Goal: Leave review/rating: Leave review/rating

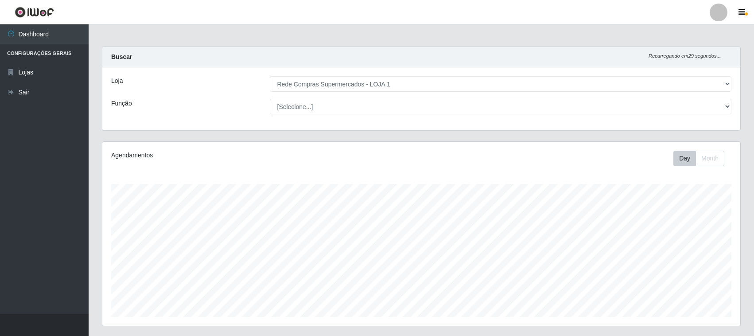
select select "158"
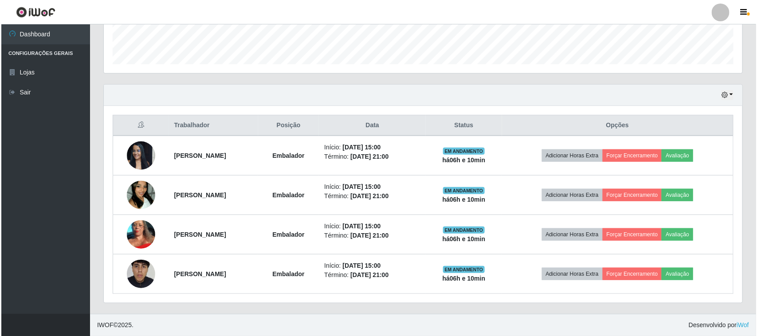
scroll to position [184, 638]
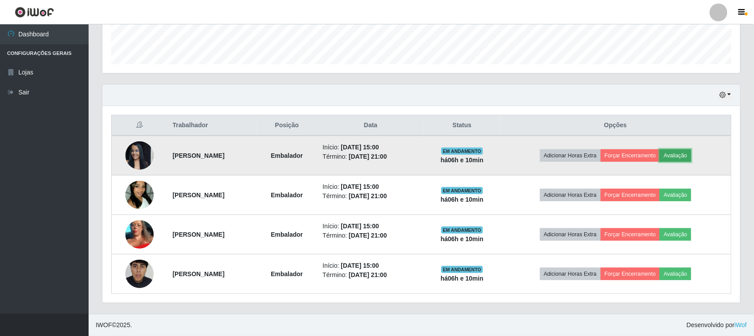
click at [681, 157] on button "Avaliação" at bounding box center [675, 155] width 31 height 12
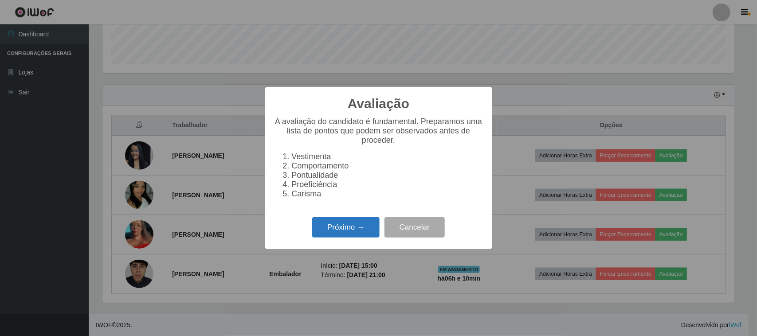
click at [363, 224] on button "Próximo →" at bounding box center [345, 227] width 67 height 21
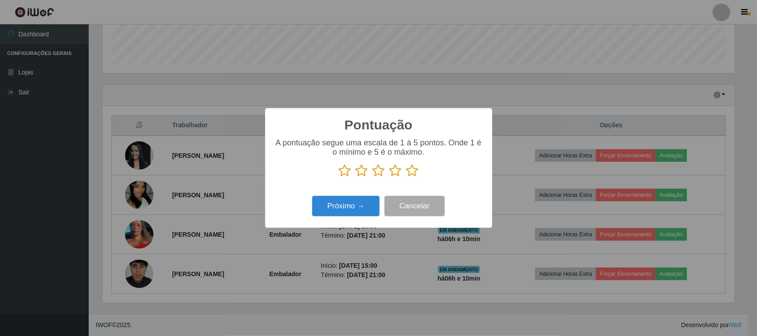
scroll to position [443082, 442633]
click at [345, 173] on icon at bounding box center [345, 170] width 12 height 13
click at [339, 177] on input "radio" at bounding box center [339, 177] width 0 height 0
click at [362, 173] on icon at bounding box center [361, 170] width 12 height 13
click at [355, 177] on input "radio" at bounding box center [355, 177] width 0 height 0
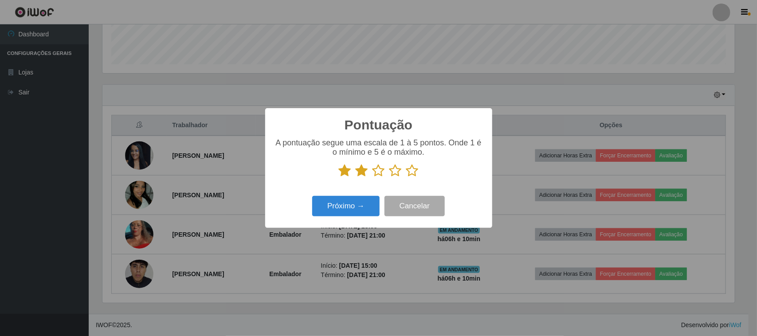
click at [377, 173] on icon at bounding box center [378, 170] width 12 height 13
click at [372, 177] on input "radio" at bounding box center [372, 177] width 0 height 0
click at [395, 171] on icon at bounding box center [395, 170] width 12 height 13
click at [389, 177] on input "radio" at bounding box center [389, 177] width 0 height 0
click at [410, 172] on icon at bounding box center [412, 170] width 12 height 13
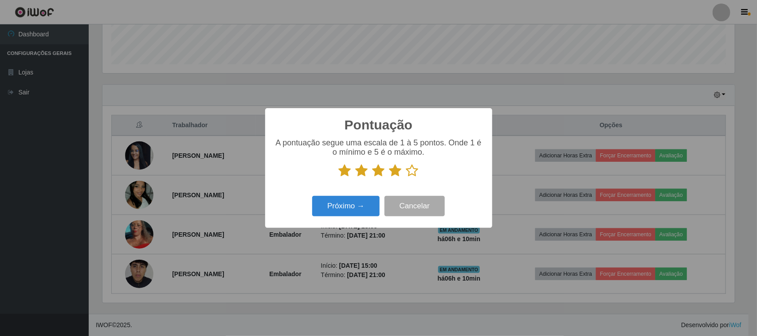
click at [406, 177] on input "radio" at bounding box center [406, 177] width 0 height 0
click at [348, 208] on button "Próximo →" at bounding box center [345, 206] width 67 height 21
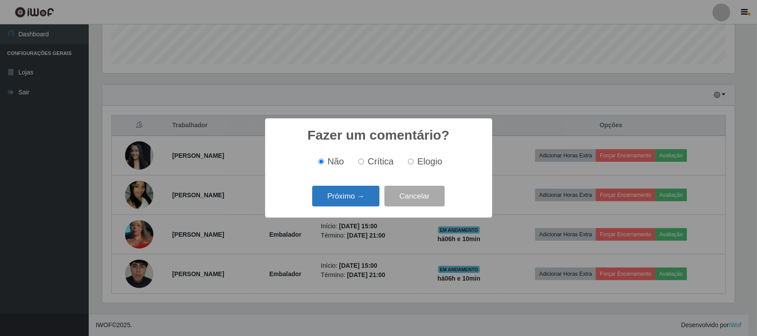
click at [356, 202] on button "Próximo →" at bounding box center [345, 196] width 67 height 21
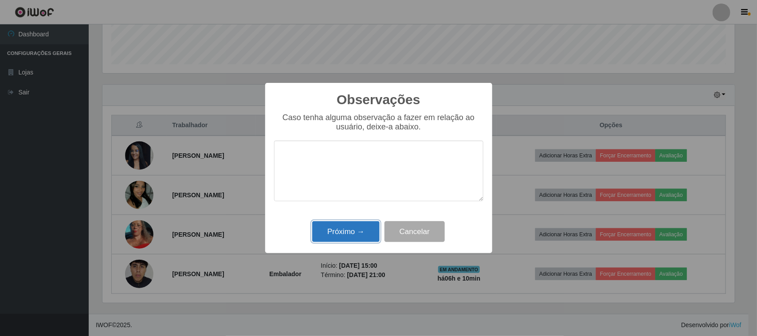
click at [371, 234] on button "Próximo →" at bounding box center [345, 231] width 67 height 21
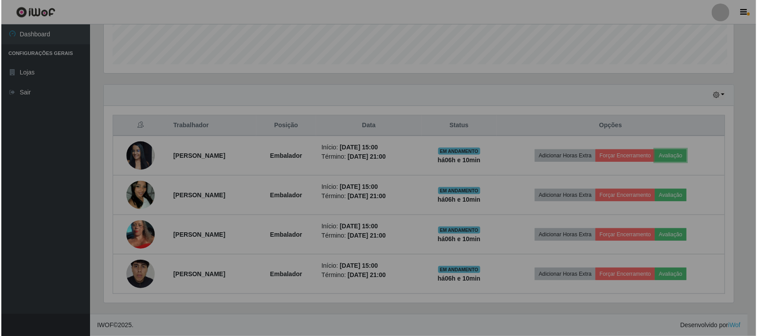
scroll to position [184, 638]
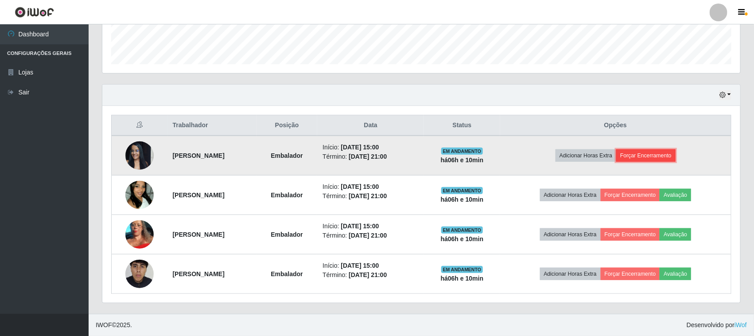
click at [664, 156] on button "Forçar Encerramento" at bounding box center [646, 155] width 59 height 12
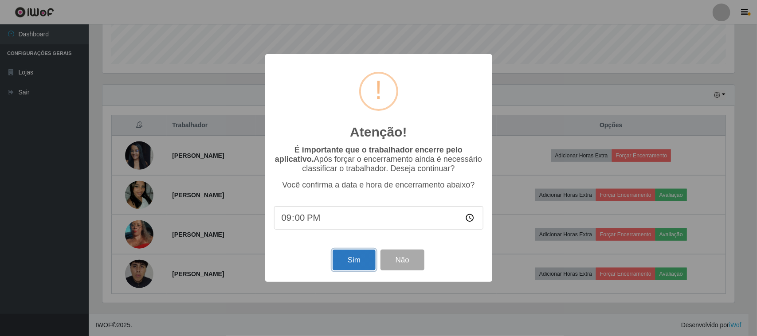
click at [364, 258] on button "Sim" at bounding box center [353, 260] width 43 height 21
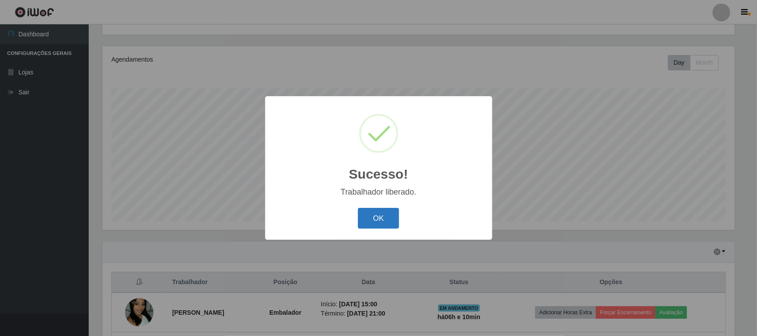
click at [388, 218] on button "OK" at bounding box center [378, 218] width 41 height 21
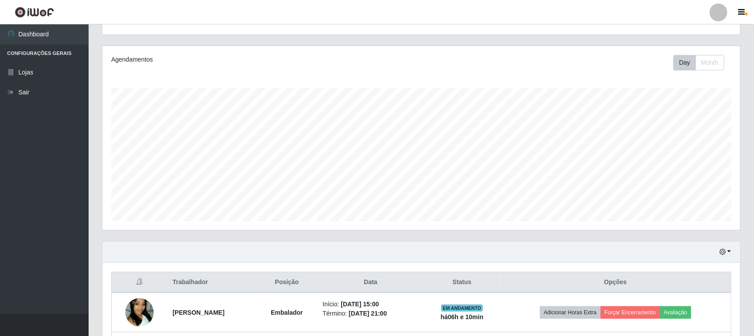
scroll to position [207, 0]
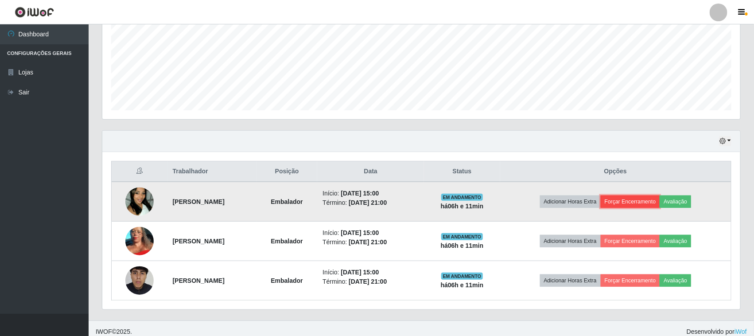
click at [638, 208] on button "Forçar Encerramento" at bounding box center [630, 201] width 59 height 12
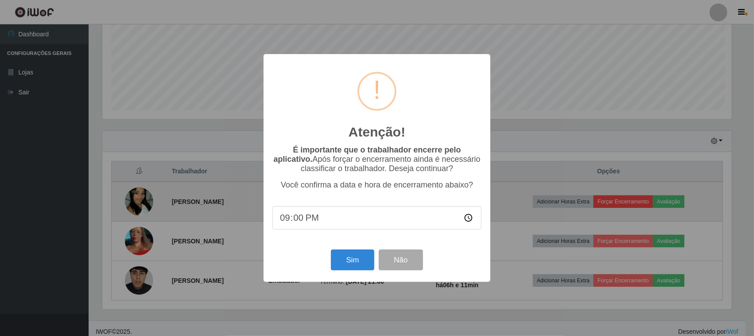
scroll to position [184, 632]
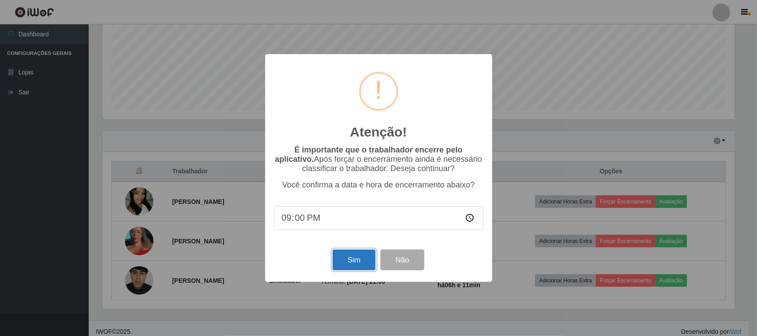
click at [358, 268] on button "Sim" at bounding box center [353, 260] width 43 height 21
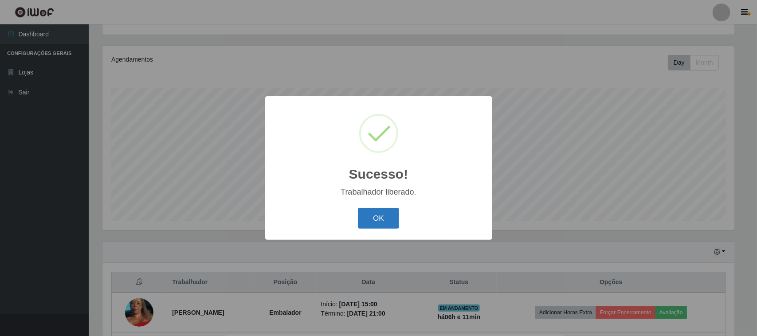
click at [361, 216] on button "OK" at bounding box center [378, 218] width 41 height 21
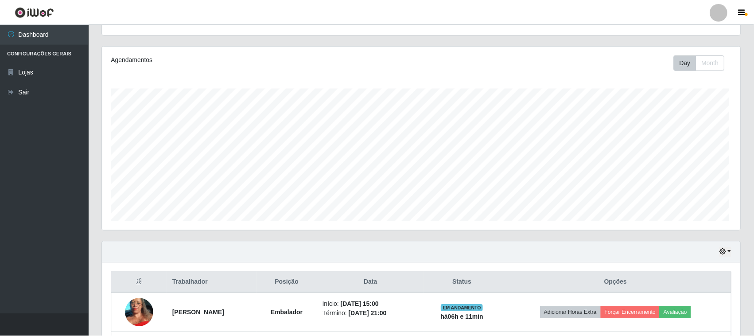
scroll to position [184, 638]
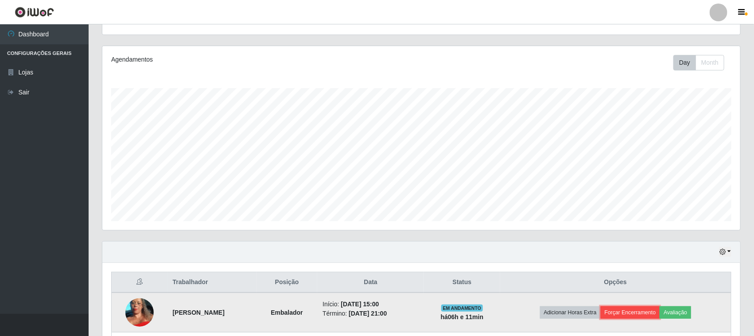
click at [634, 313] on button "Forçar Encerramento" at bounding box center [630, 312] width 59 height 12
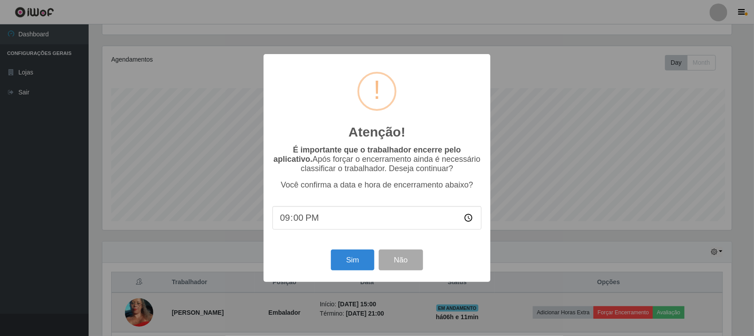
scroll to position [184, 632]
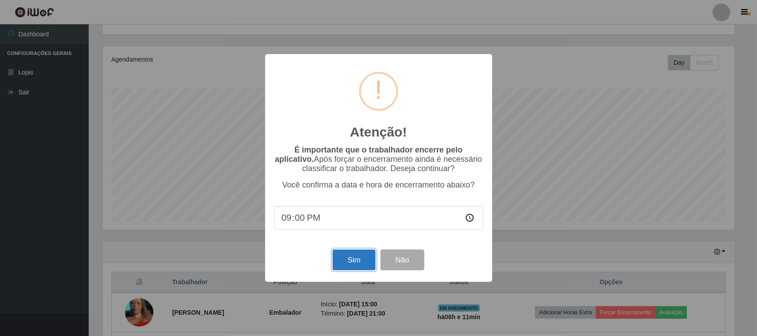
click at [347, 266] on button "Sim" at bounding box center [353, 260] width 43 height 21
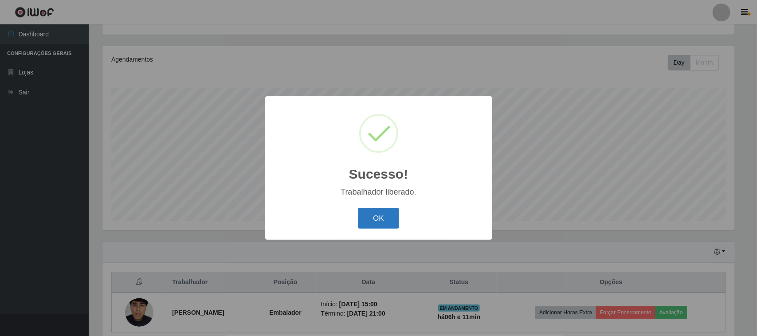
click at [379, 220] on button "OK" at bounding box center [378, 218] width 41 height 21
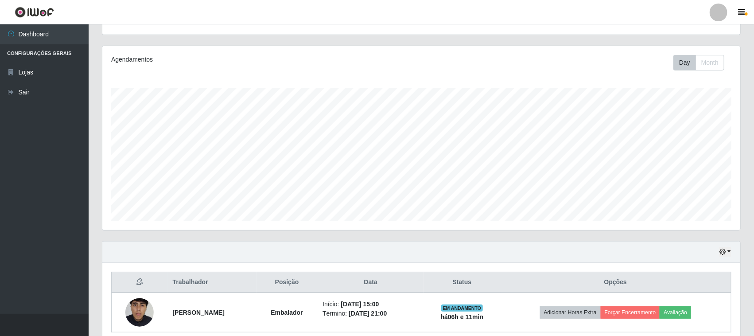
scroll to position [135, 0]
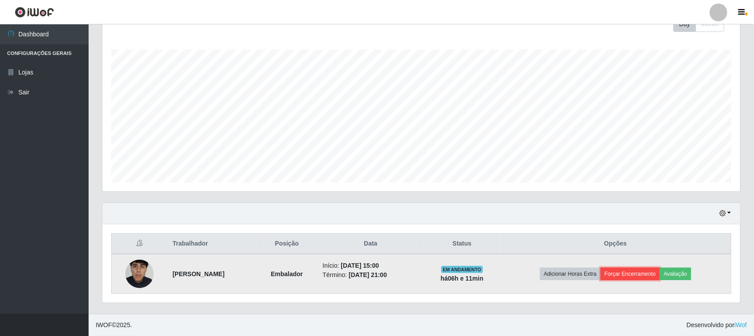
click at [617, 270] on button "Forçar Encerramento" at bounding box center [630, 274] width 59 height 12
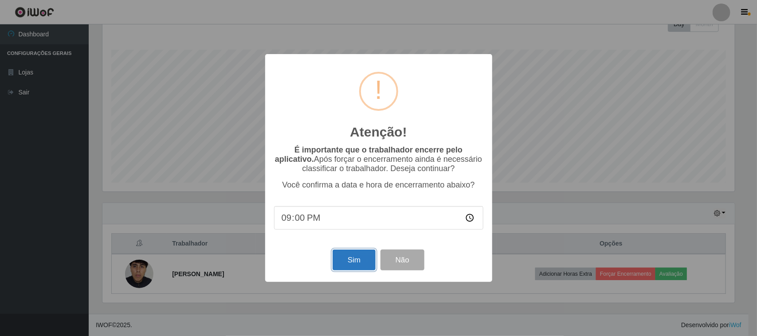
click at [368, 258] on button "Sim" at bounding box center [353, 260] width 43 height 21
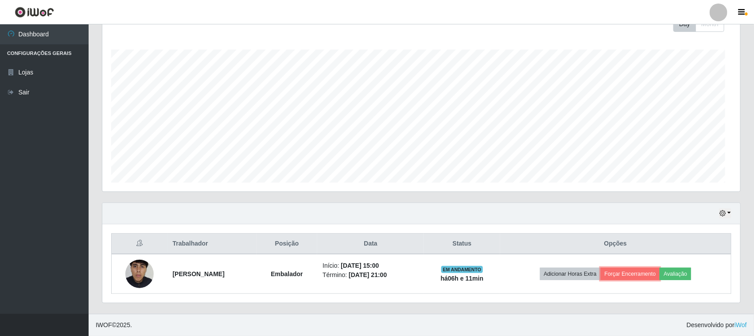
scroll to position [0, 0]
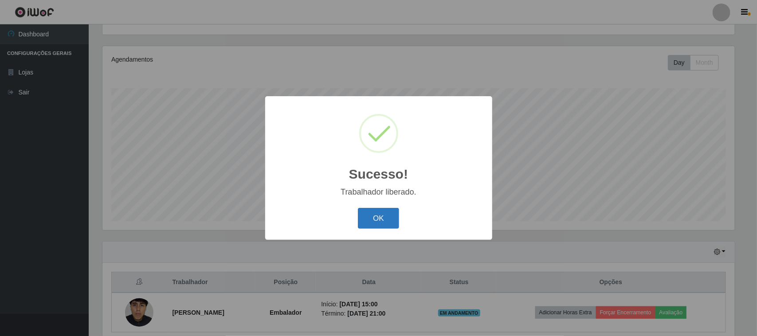
click at [382, 218] on button "OK" at bounding box center [378, 218] width 41 height 21
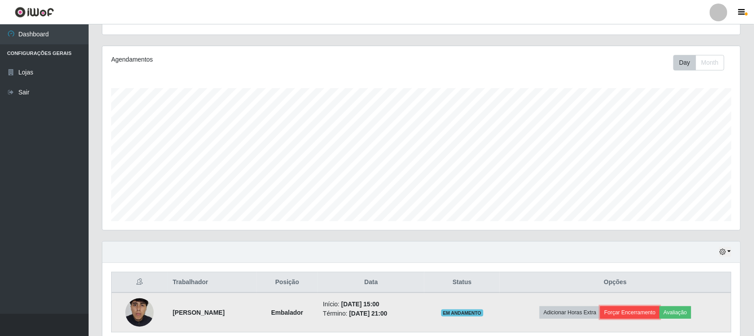
click at [645, 316] on button "Forçar Encerramento" at bounding box center [630, 312] width 59 height 12
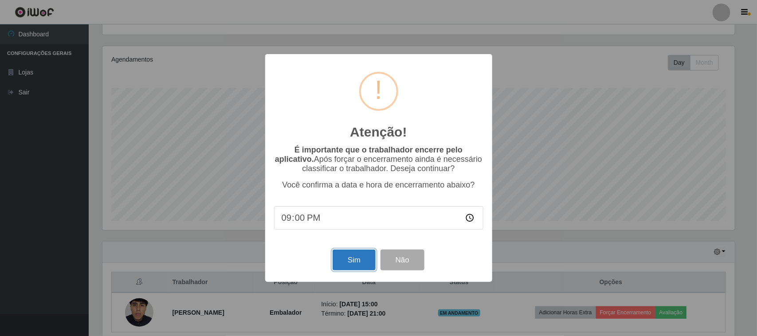
click at [347, 260] on button "Sim" at bounding box center [353, 260] width 43 height 21
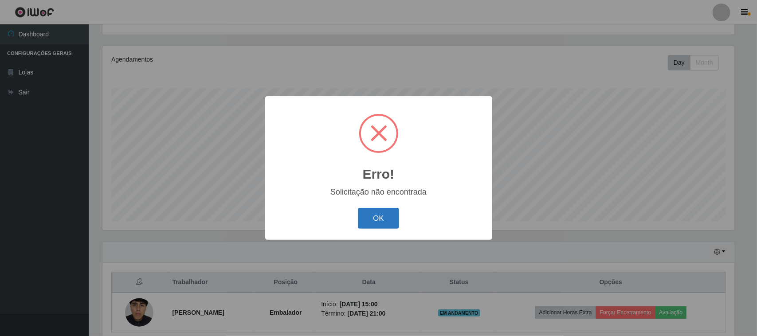
click at [383, 215] on button "OK" at bounding box center [378, 218] width 41 height 21
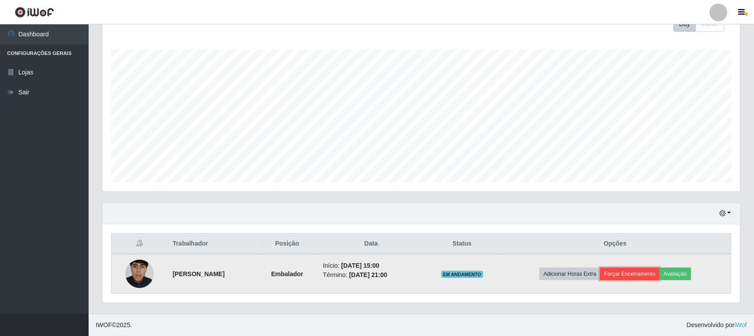
click at [630, 271] on button "Forçar Encerramento" at bounding box center [630, 274] width 59 height 12
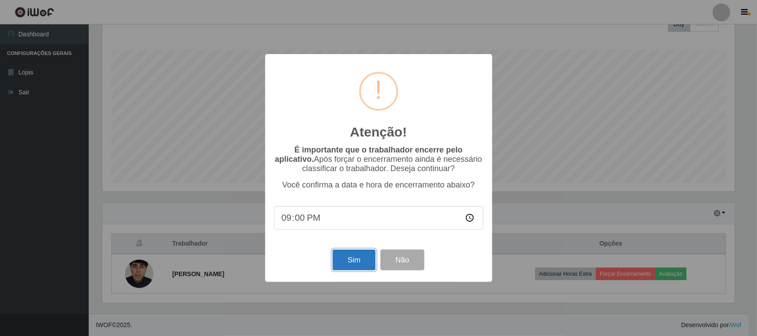
click at [347, 259] on button "Sim" at bounding box center [353, 260] width 43 height 21
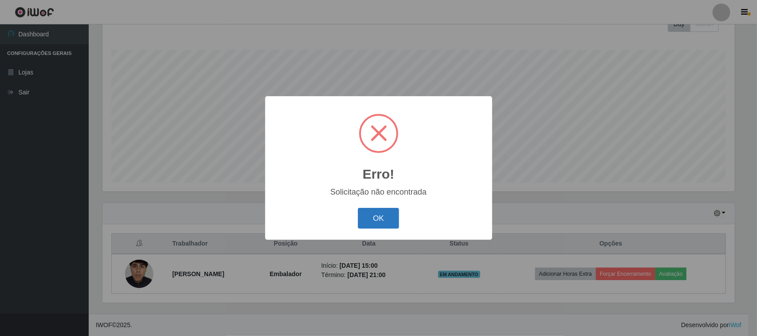
click at [377, 223] on button "OK" at bounding box center [378, 218] width 41 height 21
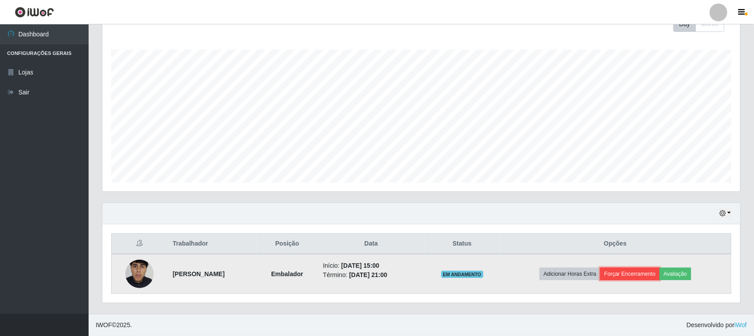
click at [641, 273] on button "Forçar Encerramento" at bounding box center [630, 274] width 59 height 12
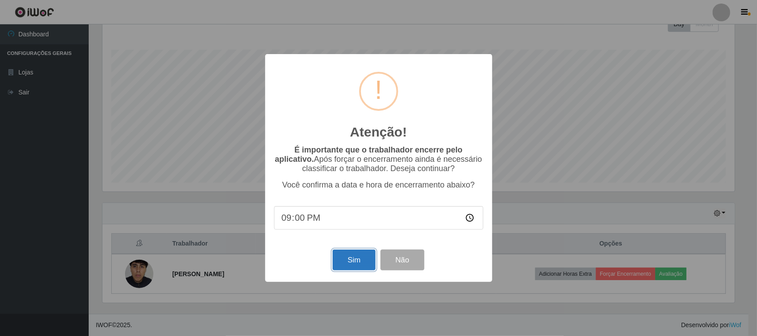
click at [351, 266] on button "Sim" at bounding box center [353, 260] width 43 height 21
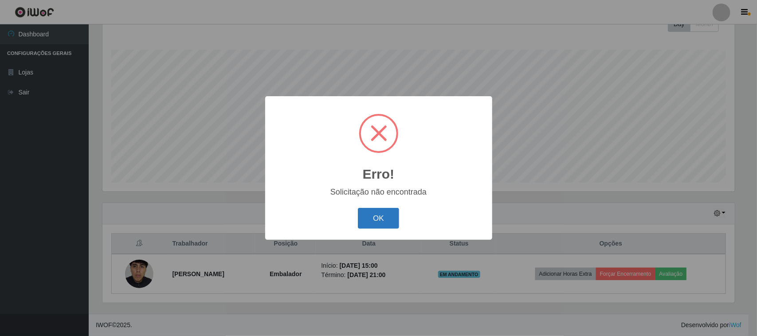
click at [375, 221] on button "OK" at bounding box center [378, 218] width 41 height 21
